Goal: Task Accomplishment & Management: Complete application form

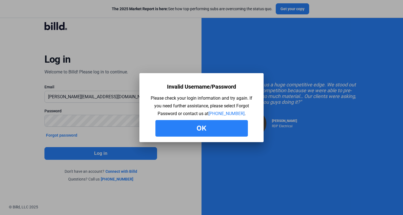
click at [233, 123] on button "Ok" at bounding box center [202, 128] width 93 height 17
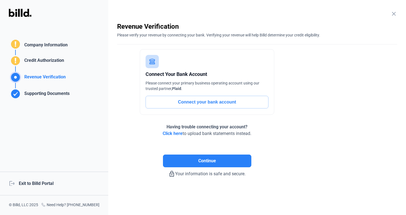
click at [50, 76] on div "Revenue Verification" at bounding box center [44, 78] width 44 height 9
click at [180, 118] on div "Connect Your Bank Account Please connect your primary business operating accoun…" at bounding box center [207, 93] width 180 height 88
click at [211, 104] on button "Connect your bank account" at bounding box center [207, 102] width 123 height 13
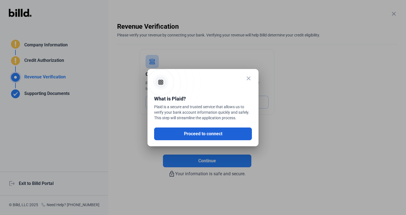
click at [199, 133] on button "Proceed to connect" at bounding box center [203, 134] width 98 height 13
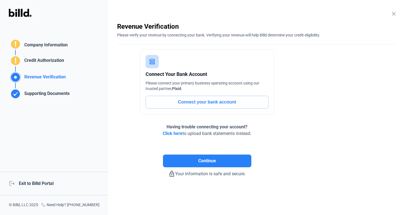
drag, startPoint x: 169, startPoint y: 127, endPoint x: 212, endPoint y: 127, distance: 43.1
click at [212, 127] on span "Having trouble connecting your account?" at bounding box center [207, 126] width 81 height 5
click at [175, 133] on span "Click here" at bounding box center [173, 133] width 20 height 5
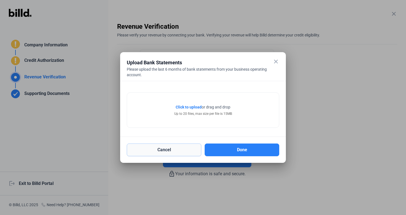
click at [172, 148] on button "Cancel" at bounding box center [164, 150] width 75 height 13
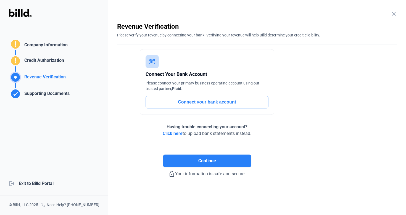
click at [186, 101] on button "Connect your bank account" at bounding box center [207, 102] width 123 height 13
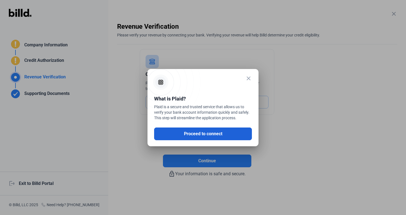
click at [184, 133] on button "Proceed to connect" at bounding box center [203, 134] width 98 height 13
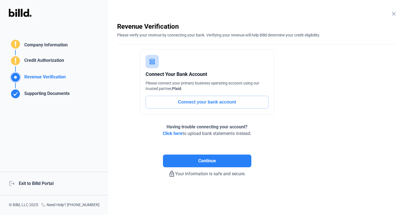
click at [47, 184] on div "logout Exit to Billd Portal" at bounding box center [54, 184] width 108 height 24
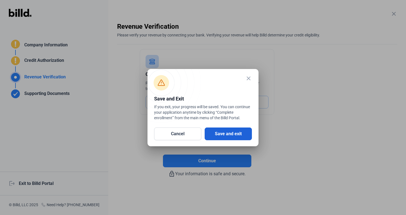
click at [228, 139] on button "Save and exit" at bounding box center [228, 134] width 47 height 13
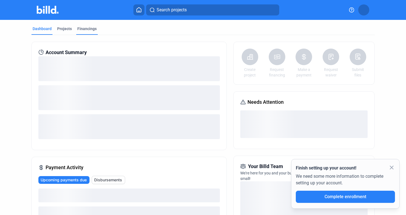
click at [87, 27] on div "Financings" at bounding box center [86, 29] width 19 height 6
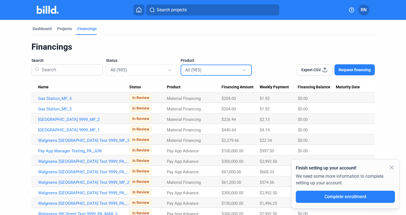
click at [191, 71] on mat-select-trigger "All (985)" at bounding box center [193, 69] width 17 height 5
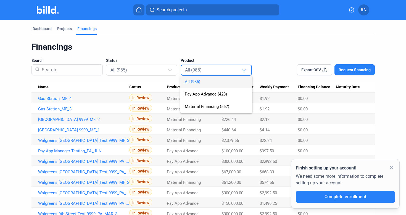
click at [167, 71] on div at bounding box center [203, 107] width 406 height 215
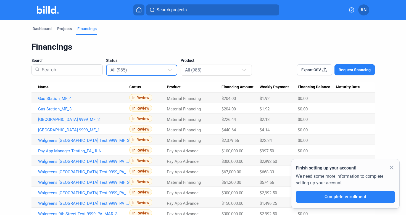
click at [167, 71] on div "All (985)" at bounding box center [139, 69] width 57 height 7
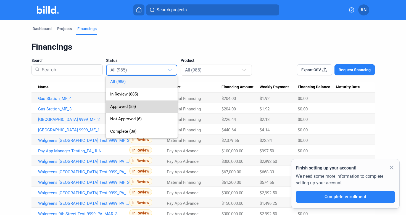
click at [159, 103] on span "Approved (55)" at bounding box center [141, 107] width 63 height 12
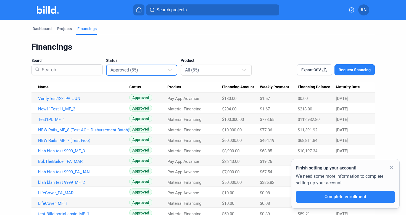
click at [198, 72] on mat-select-trigger "All (55)" at bounding box center [192, 69] width 14 height 5
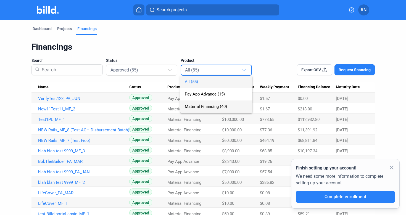
click at [200, 104] on span "Material Financing (40)" at bounding box center [206, 106] width 42 height 5
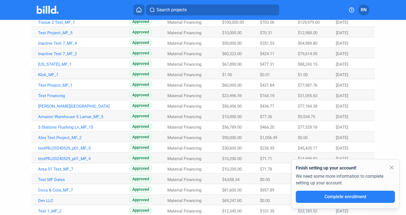
scroll to position [311, 0]
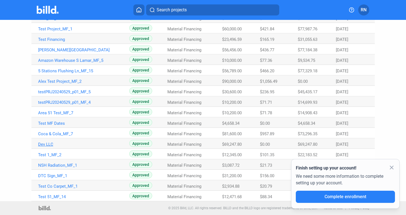
click at [49, 146] on link "Dev LLC" at bounding box center [83, 144] width 91 height 5
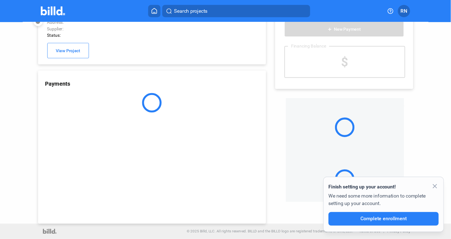
scroll to position [15, 0]
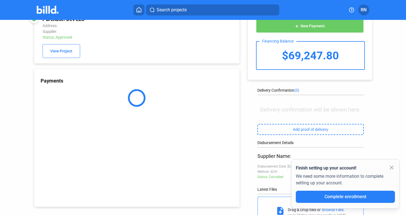
click at [392, 168] on mat-icon "close" at bounding box center [391, 167] width 7 height 7
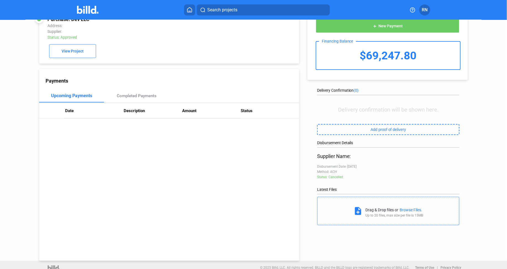
scroll to position [0, 0]
